Goal: Find specific page/section: Find specific page/section

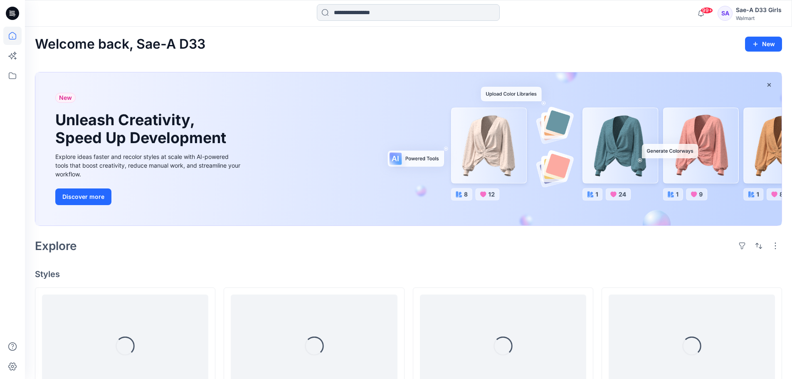
click at [486, 15] on input at bounding box center [408, 12] width 183 height 17
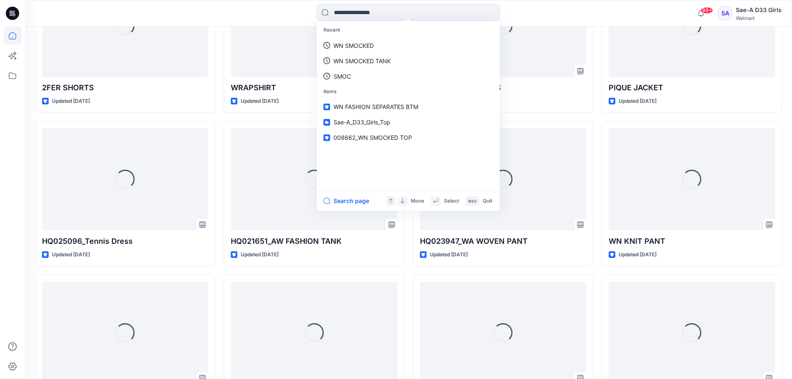
scroll to position [1321, 0]
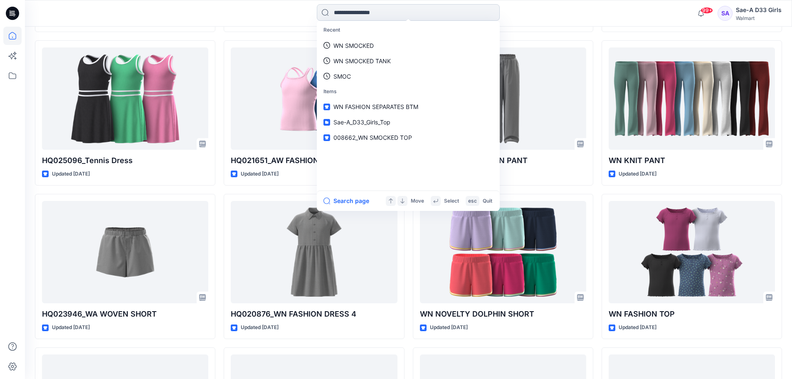
click at [394, 17] on input at bounding box center [408, 12] width 183 height 17
type input "*"
type input "**********"
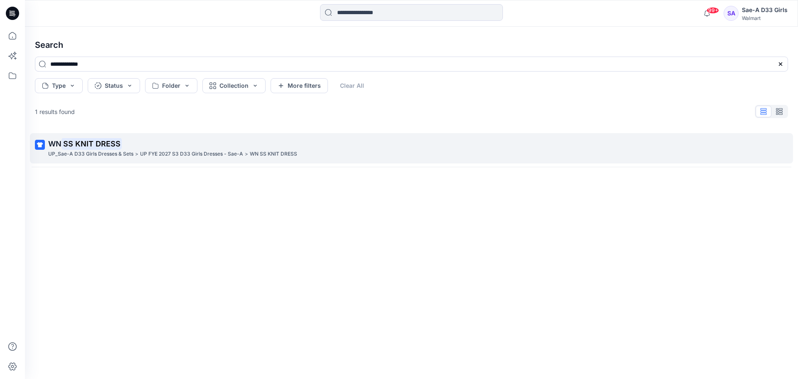
click at [193, 156] on p "UP FYE 2027 S3 D33 Girls Dresses - Sae-A" at bounding box center [191, 154] width 103 height 9
